Goal: Task Accomplishment & Management: Complete application form

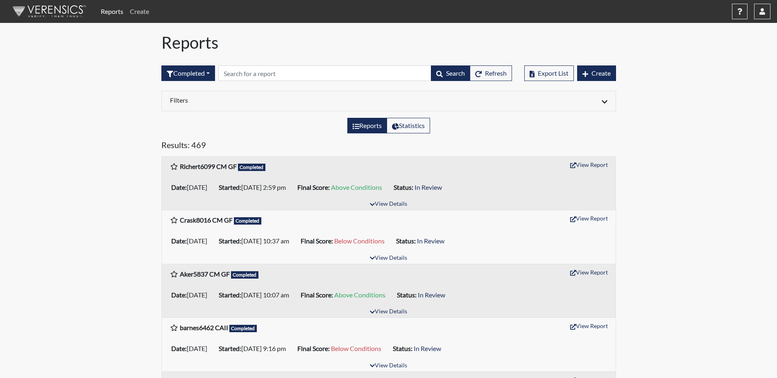
click at [136, 10] on link "Create" at bounding box center [139, 11] width 26 height 16
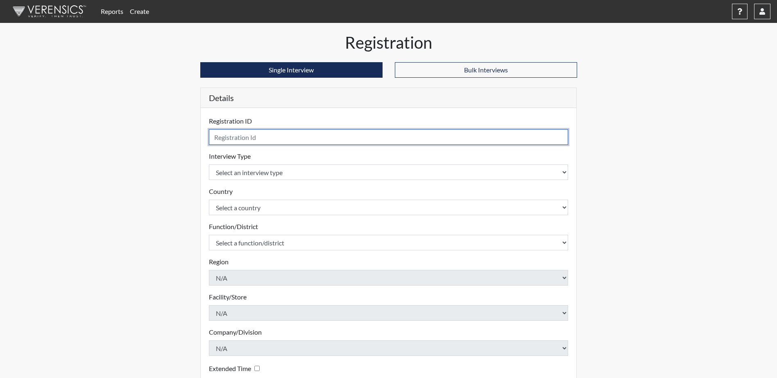
click at [238, 139] on input "text" at bounding box center [388, 137] width 359 height 16
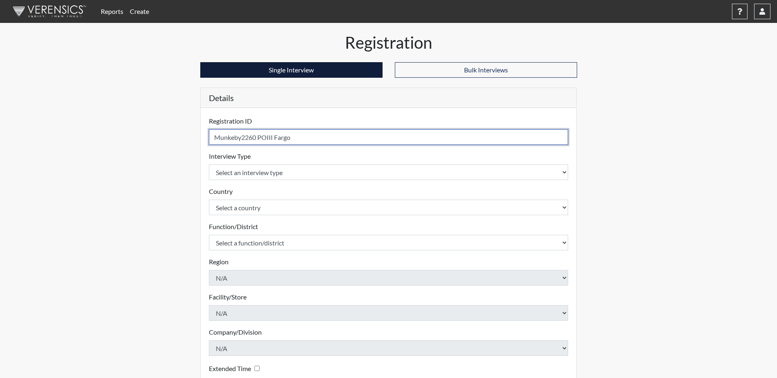
type input "Munkeby2260 POIII Fargo"
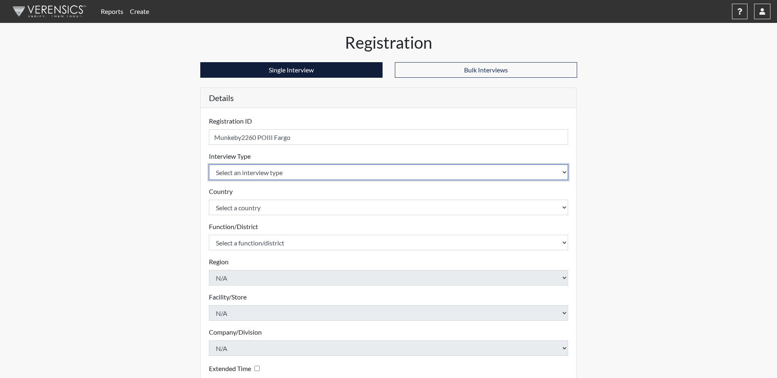
select select "ff757fb6-e1bf-11ea-9c9f-0eff0cf7eb8f"
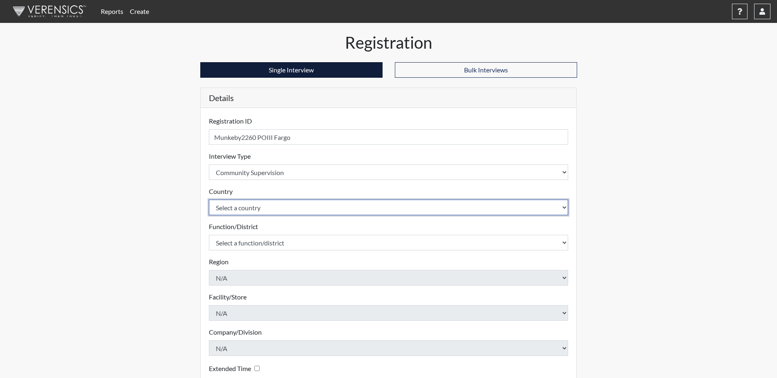
select select "united-states-of-[GEOGRAPHIC_DATA]"
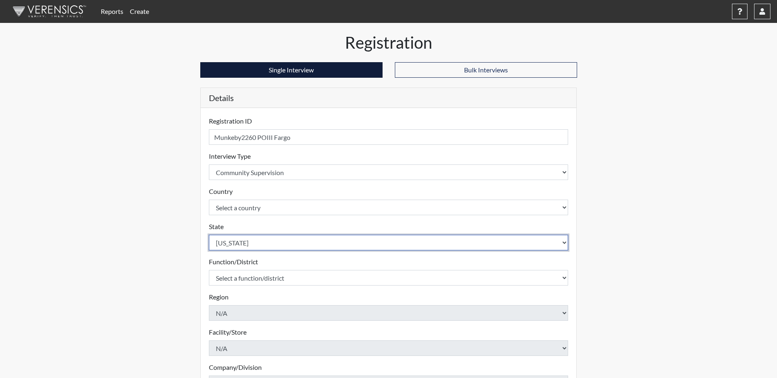
select select "ND"
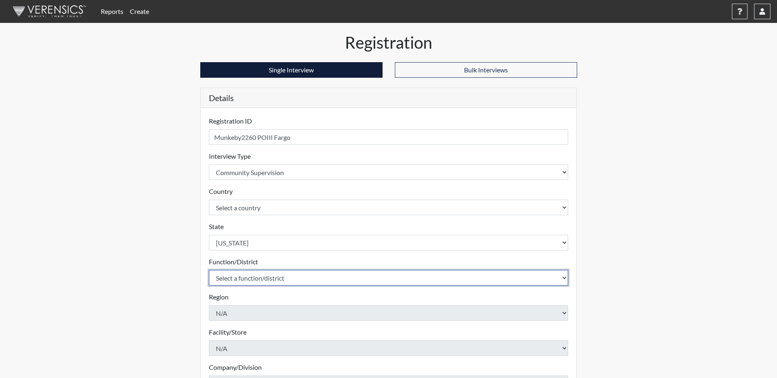
select select "4c6cf6b7-0a66-4ddf-a33c-c3617a18a22d"
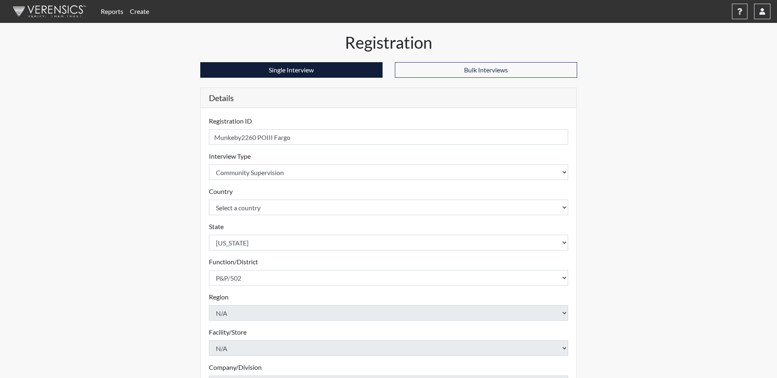
scroll to position [117, 0]
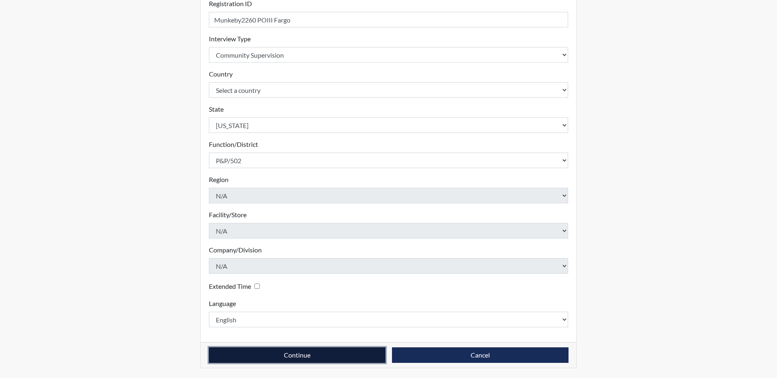
click at [317, 354] on button "Continue" at bounding box center [297, 356] width 176 height 16
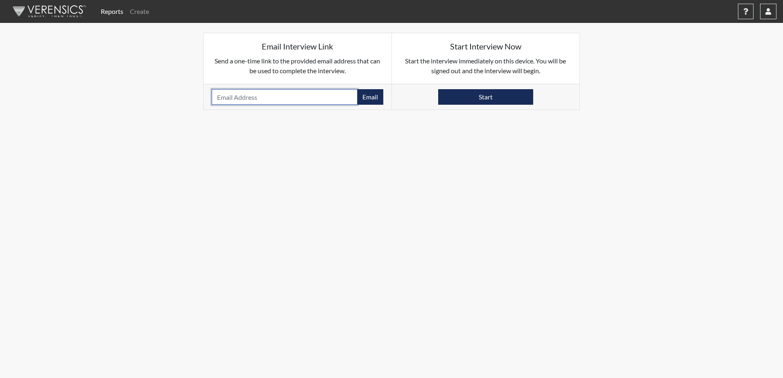
click at [222, 97] on input "email" at bounding box center [285, 97] width 146 height 16
paste input "[EMAIL_ADDRESS][DOMAIN_NAME]"
type input "[EMAIL_ADDRESS][DOMAIN_NAME]"
click at [369, 98] on button "Email" at bounding box center [370, 97] width 26 height 16
